Goal: Find specific page/section: Find specific page/section

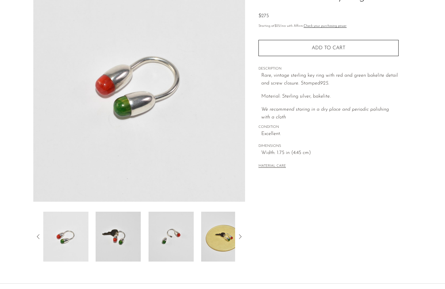
scroll to position [117, 0]
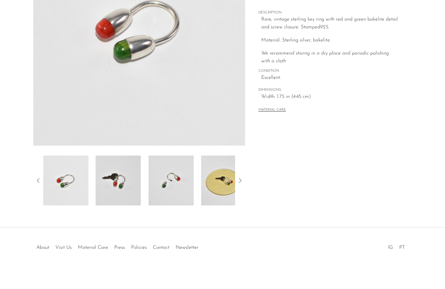
click at [190, 247] on div at bounding box center [223, 241] width 120 height 22
click at [182, 246] on div at bounding box center [223, 241] width 120 height 22
click at [182, 249] on div at bounding box center [223, 241] width 120 height 22
click at [183, 248] on div at bounding box center [223, 241] width 120 height 22
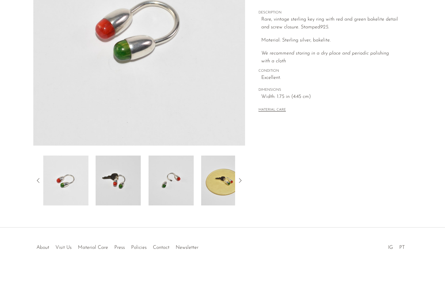
click at [180, 246] on div at bounding box center [223, 241] width 120 height 22
click at [118, 248] on link "Press" at bounding box center [119, 247] width 11 height 5
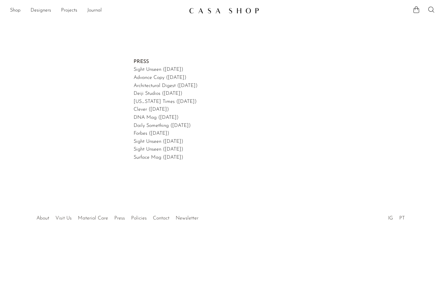
click at [185, 218] on div at bounding box center [223, 212] width 120 height 22
click at [401, 218] on link "PT" at bounding box center [402, 217] width 6 height 5
